Goal: Information Seeking & Learning: Learn about a topic

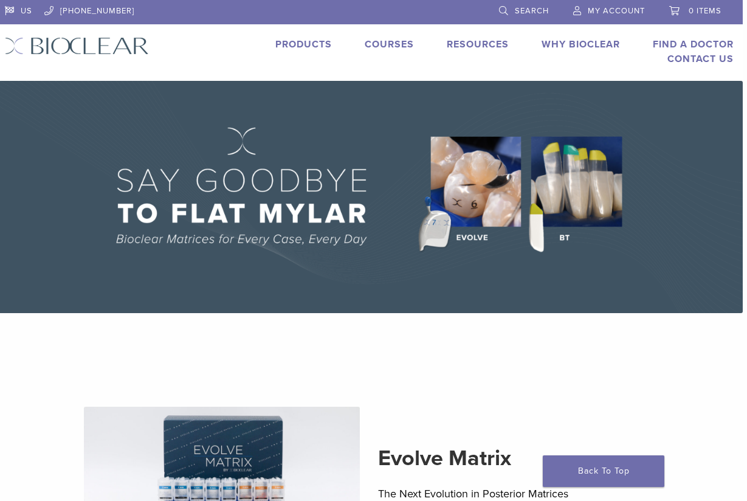
scroll to position [0, 4]
click at [301, 40] on link "Products" at bounding box center [303, 44] width 56 height 12
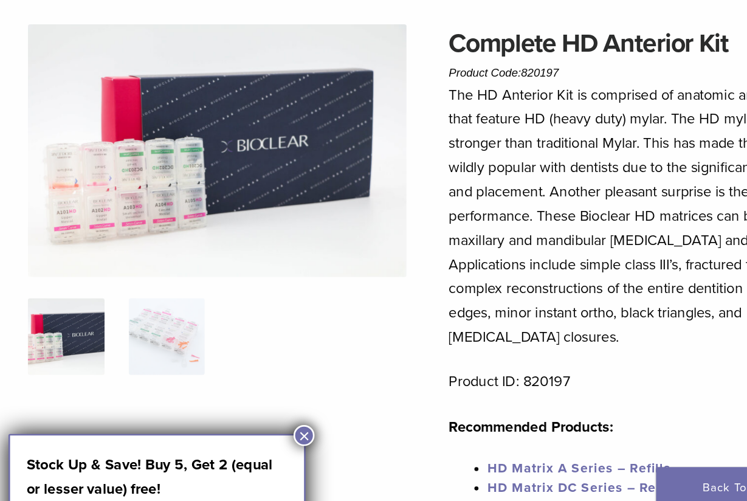
click at [270, 423] on button "×" at bounding box center [278, 431] width 16 height 16
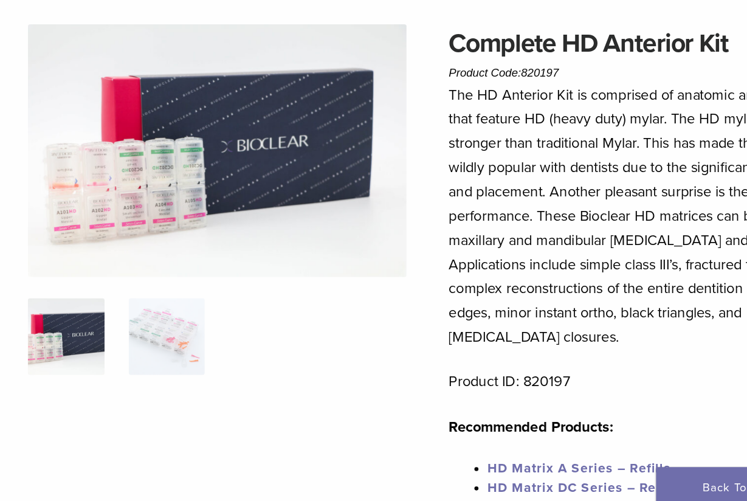
scroll to position [22, 0]
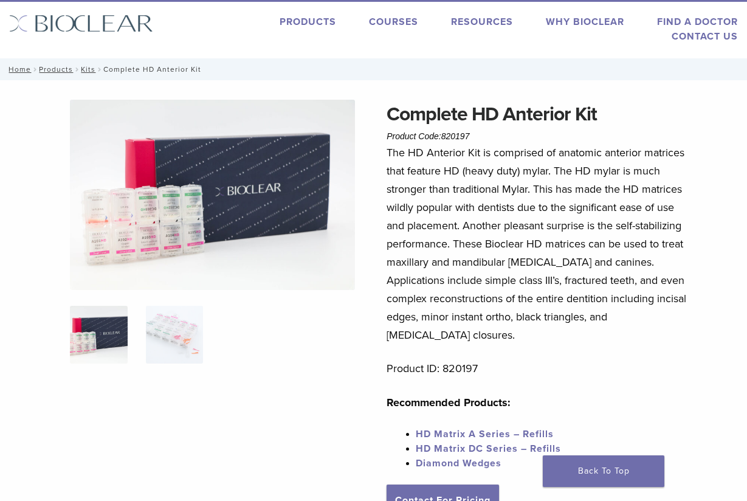
click at [181, 177] on img at bounding box center [212, 195] width 285 height 190
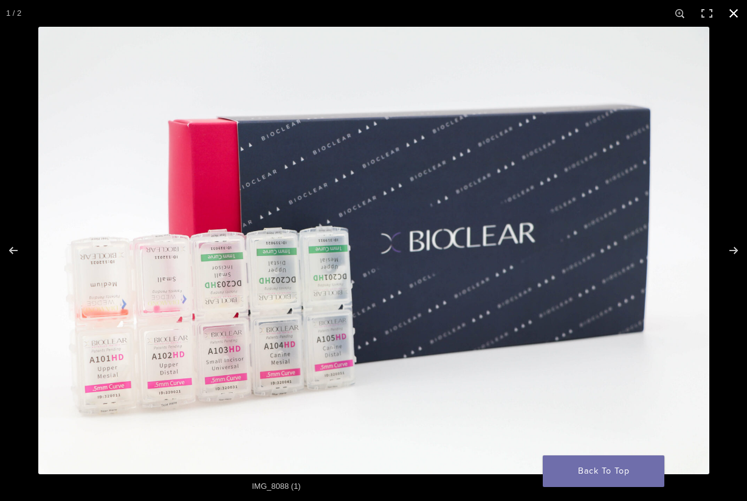
click at [734, 11] on button "Close (Esc)" at bounding box center [733, 13] width 27 height 27
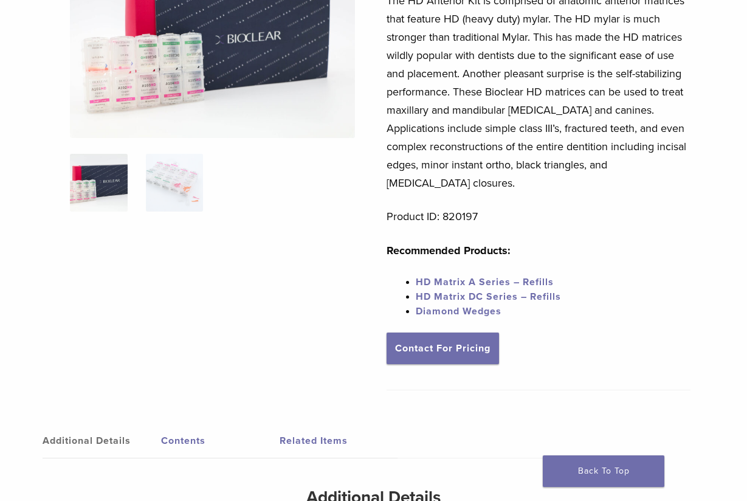
scroll to position [96, 0]
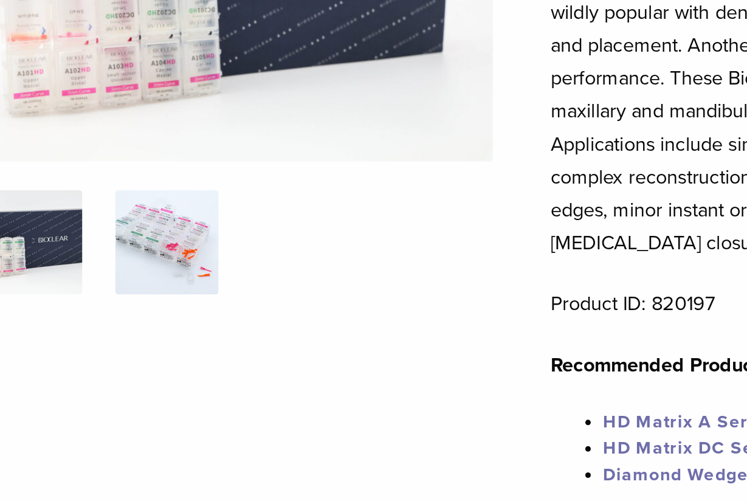
click at [146, 232] on img at bounding box center [175, 261] width 58 height 58
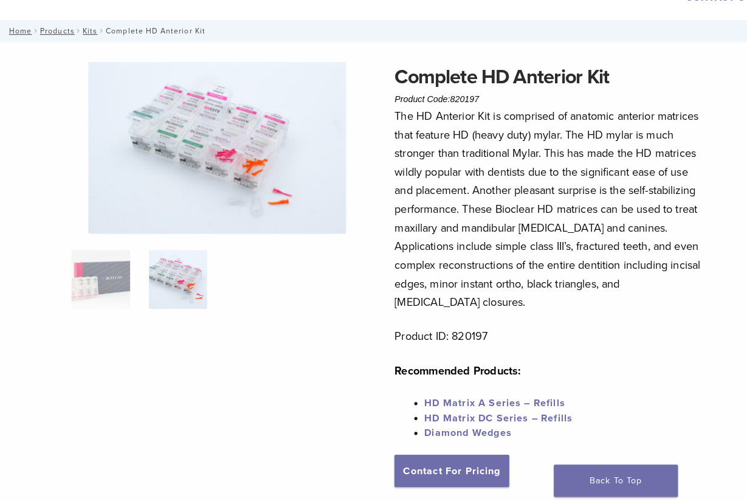
scroll to position [58, 0]
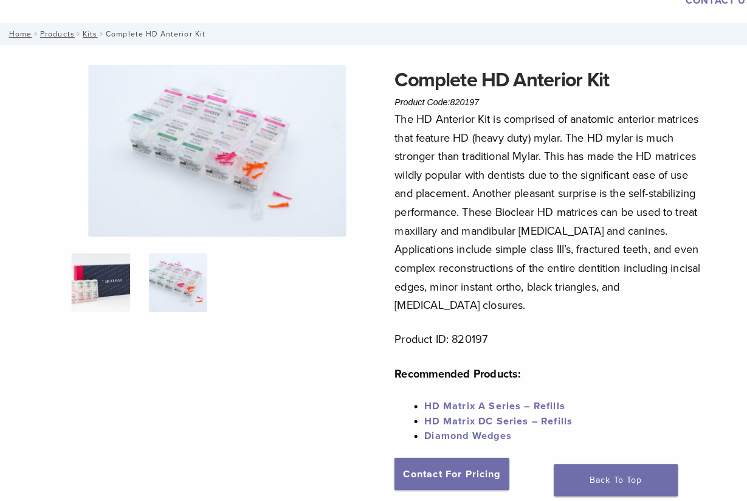
click at [81, 285] on img at bounding box center [99, 277] width 58 height 58
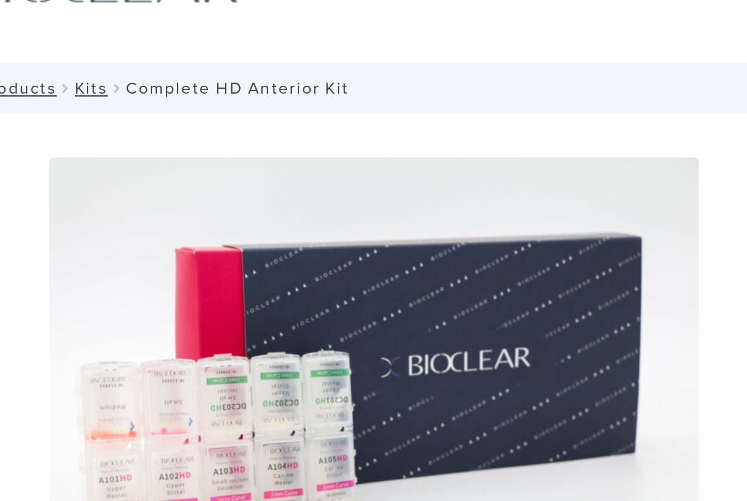
scroll to position [0, 0]
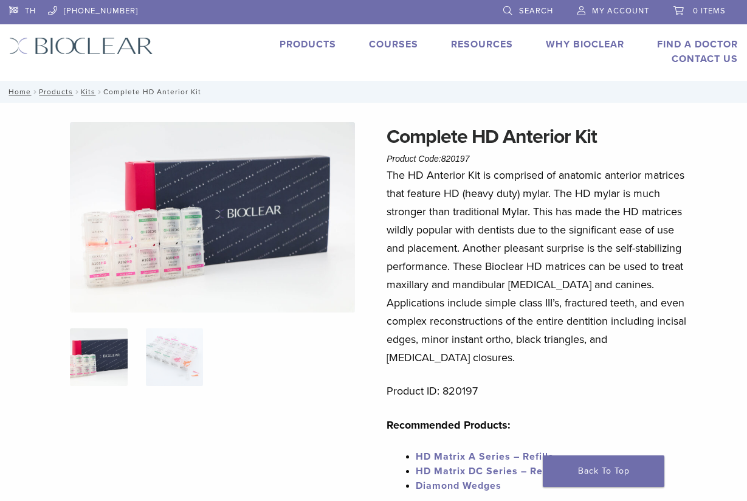
click at [580, 43] on link "Why Bioclear" at bounding box center [585, 44] width 78 height 12
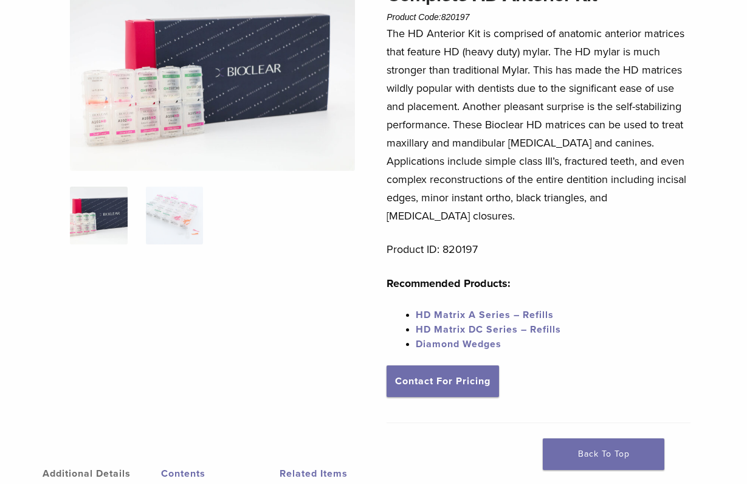
scroll to position [161, 0]
